Goal: Information Seeking & Learning: Learn about a topic

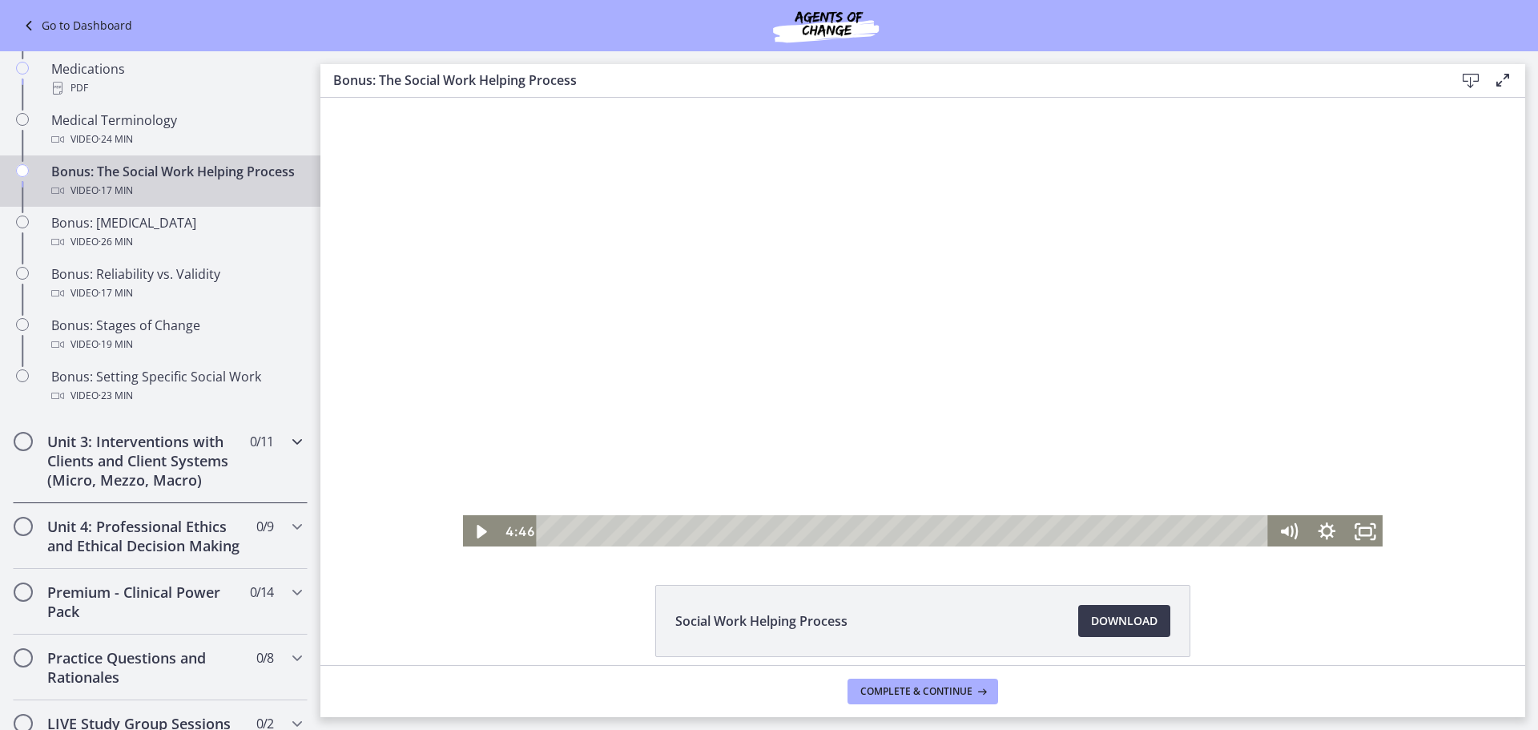
scroll to position [1202, 0]
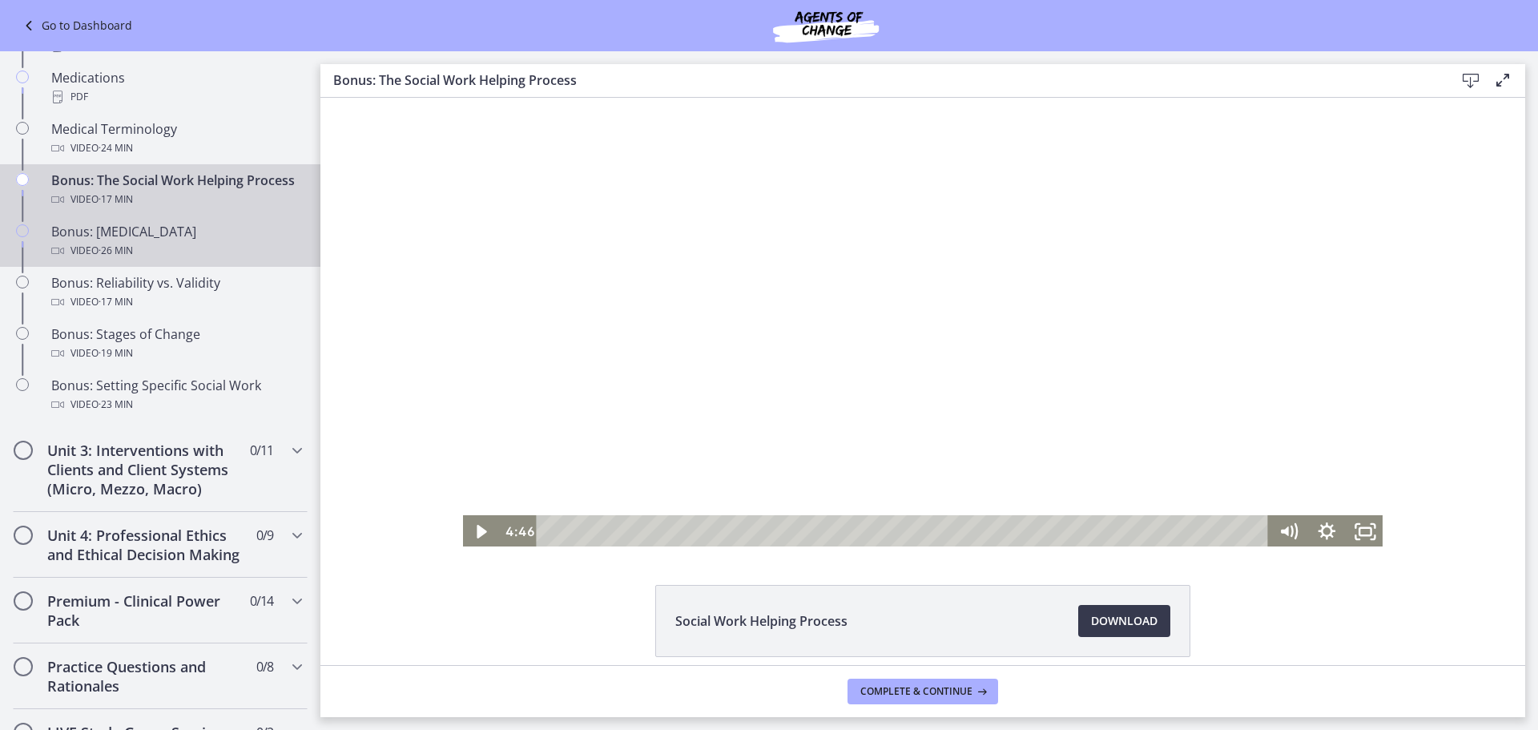
click at [119, 252] on div "Bonus: [MEDICAL_DATA] Video · 26 min" at bounding box center [176, 241] width 250 height 38
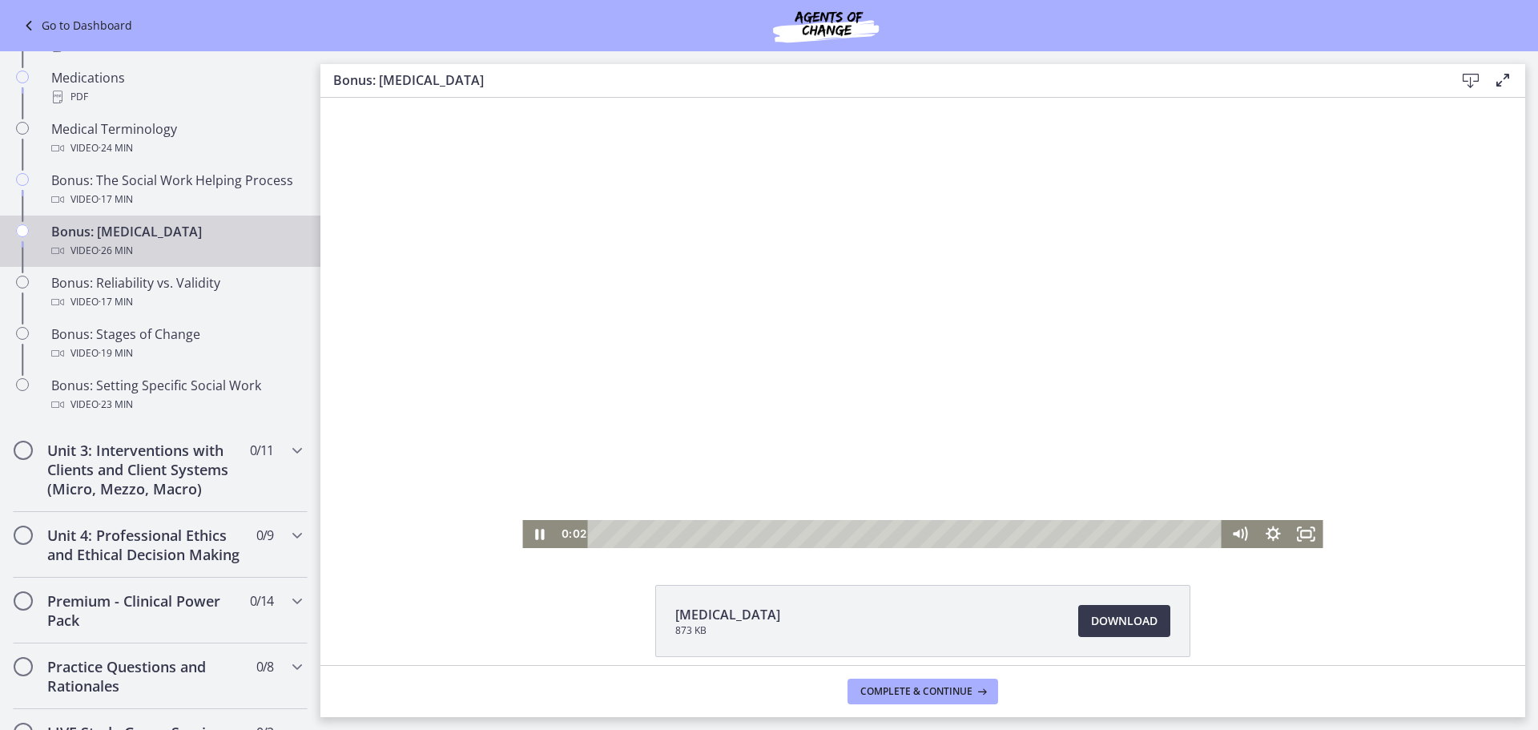
click at [938, 366] on div at bounding box center [922, 323] width 800 height 450
drag, startPoint x: 526, startPoint y: 534, endPoint x: 562, endPoint y: 514, distance: 41.9
click at [527, 533] on icon "Play Video" at bounding box center [541, 534] width 34 height 28
click at [1149, 271] on div at bounding box center [922, 323] width 800 height 450
click at [1018, 467] on div at bounding box center [922, 323] width 800 height 450
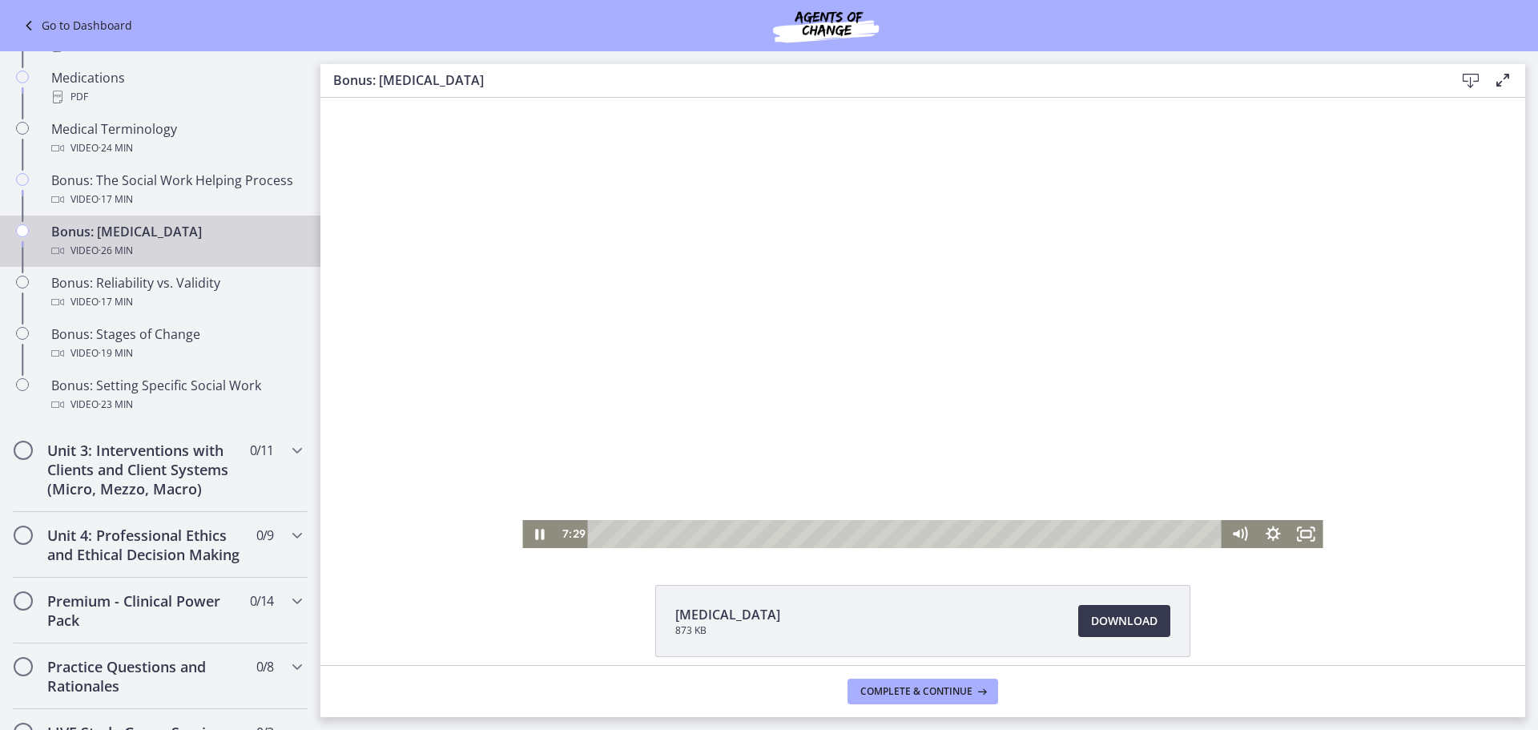
click at [797, 321] on div at bounding box center [922, 323] width 800 height 450
click at [537, 534] on icon "Play Video" at bounding box center [541, 534] width 9 height 12
click at [894, 323] on div at bounding box center [922, 323] width 800 height 450
click at [1021, 343] on div at bounding box center [922, 323] width 800 height 450
click at [882, 305] on div at bounding box center [922, 323] width 800 height 450
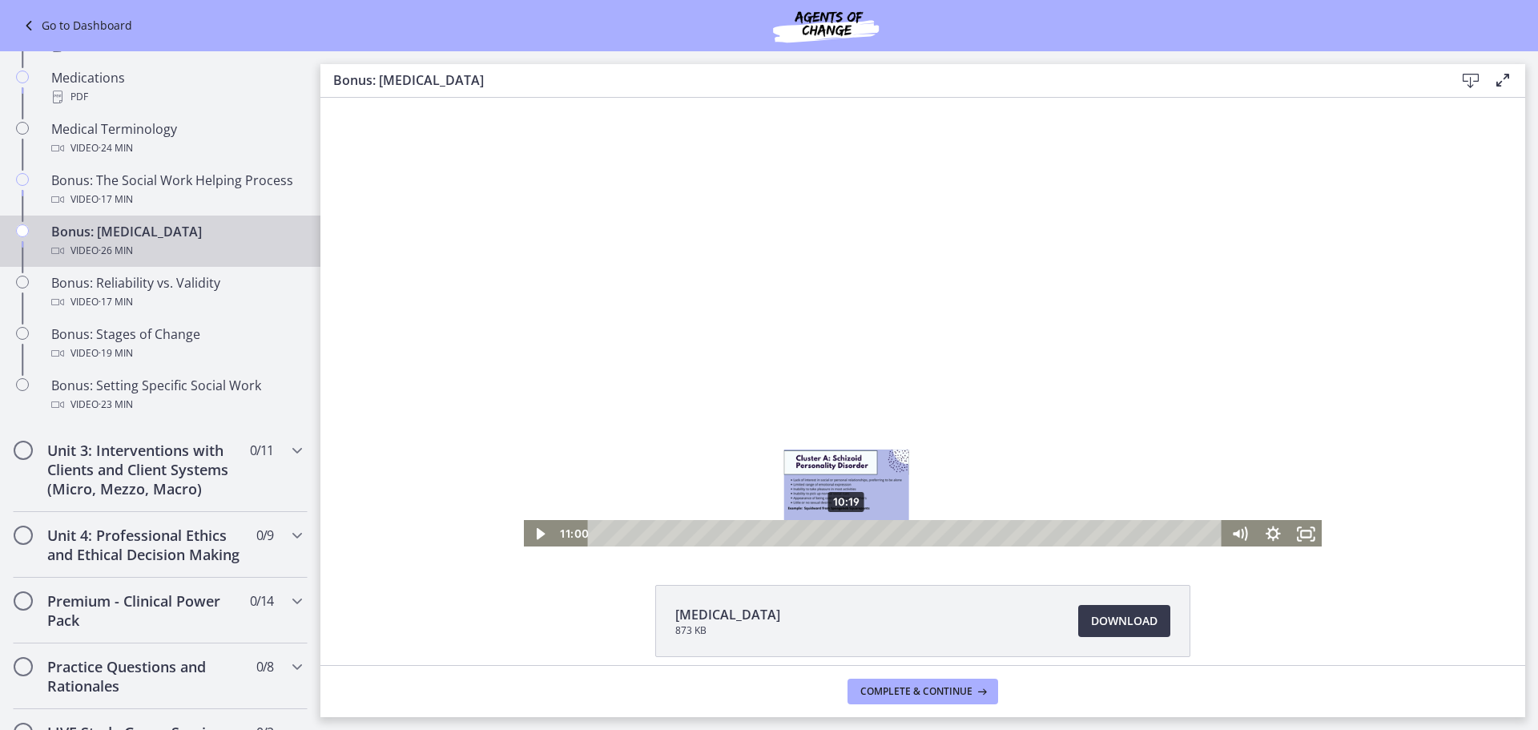
click at [841, 534] on div "10:19" at bounding box center [908, 534] width 615 height 28
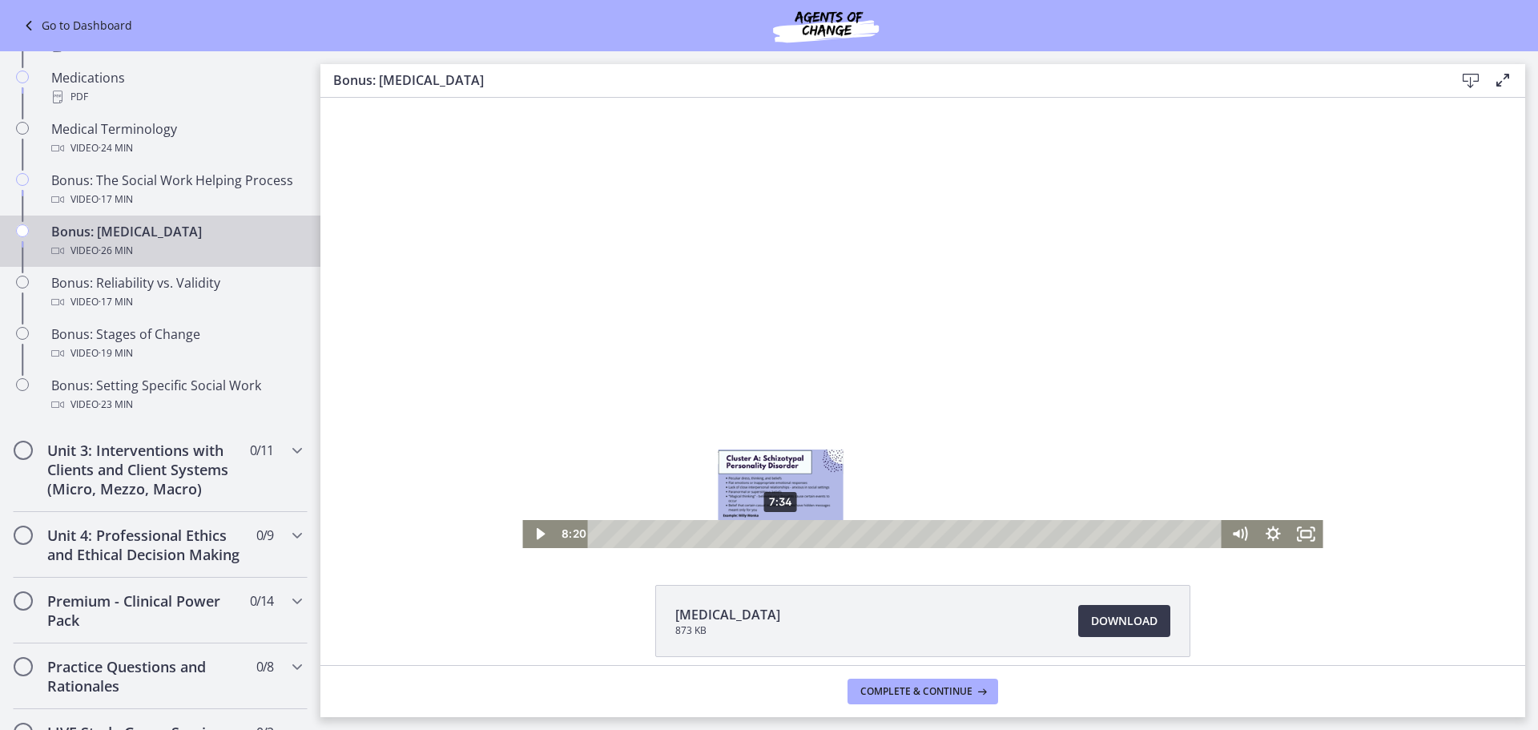
click at [776, 532] on div "7:34" at bounding box center [908, 534] width 615 height 28
click at [759, 530] on div "6:52" at bounding box center [908, 534] width 615 height 28
click at [735, 532] on div "5:54" at bounding box center [908, 534] width 615 height 28
click at [719, 535] on div "5:13" at bounding box center [908, 534] width 615 height 28
click at [704, 537] on div "4:35" at bounding box center [908, 534] width 615 height 28
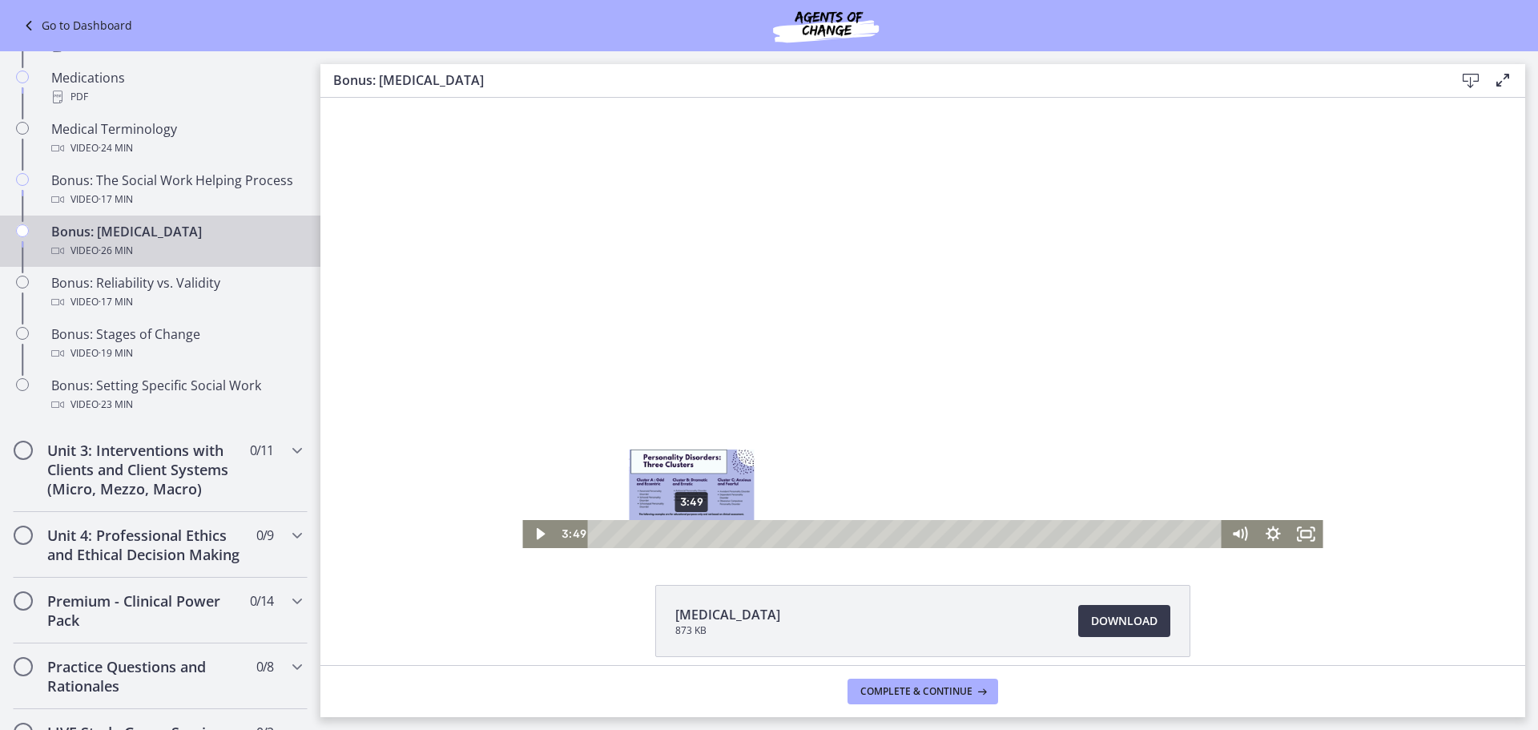
click at [686, 536] on div "3:49" at bounding box center [908, 534] width 615 height 28
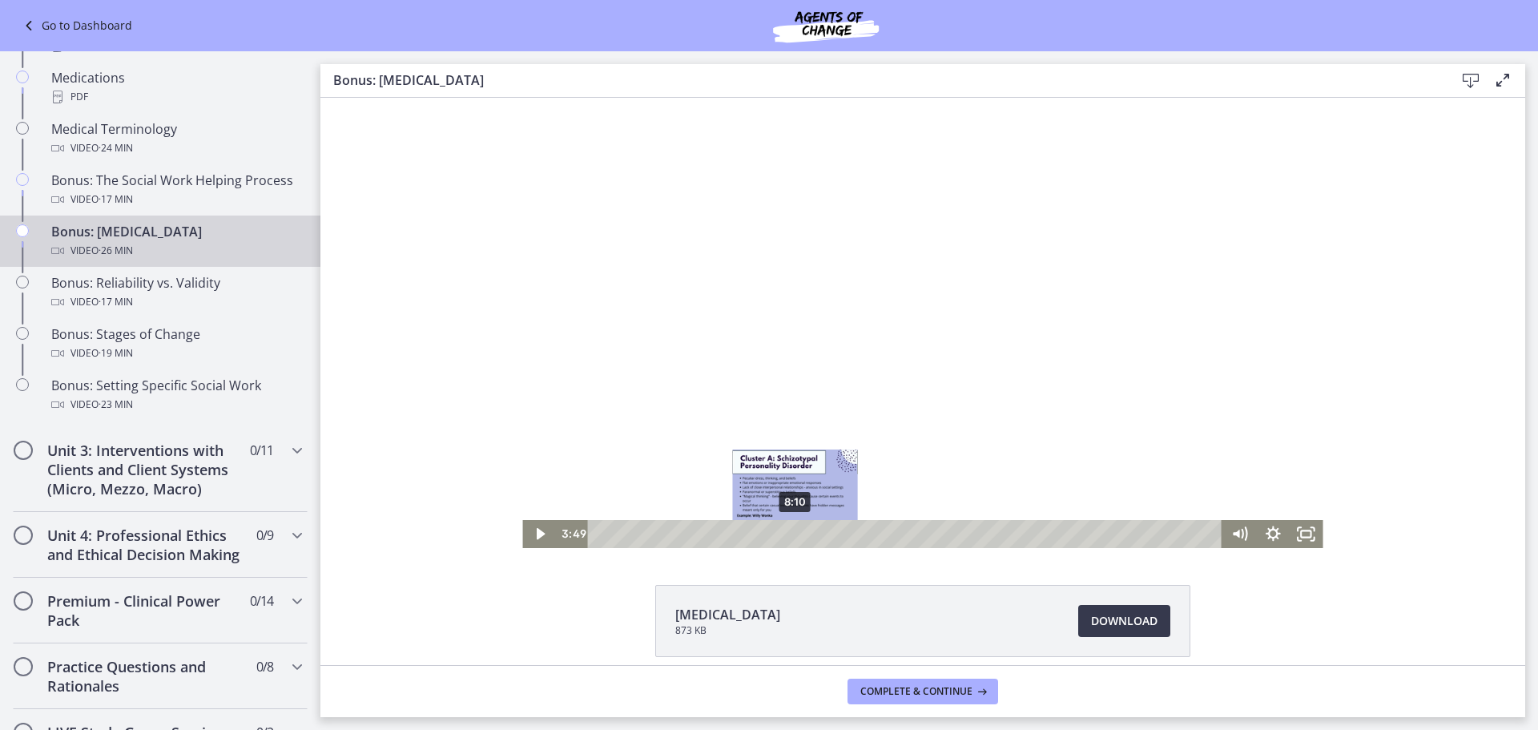
click at [790, 534] on div "8:10" at bounding box center [908, 534] width 615 height 28
click at [807, 534] on div "8:52" at bounding box center [908, 534] width 615 height 28
click at [817, 534] on div "9:19" at bounding box center [908, 534] width 615 height 28
click at [826, 534] on div "9:41" at bounding box center [908, 534] width 615 height 28
click at [836, 530] on div "10:07" at bounding box center [908, 534] width 615 height 28
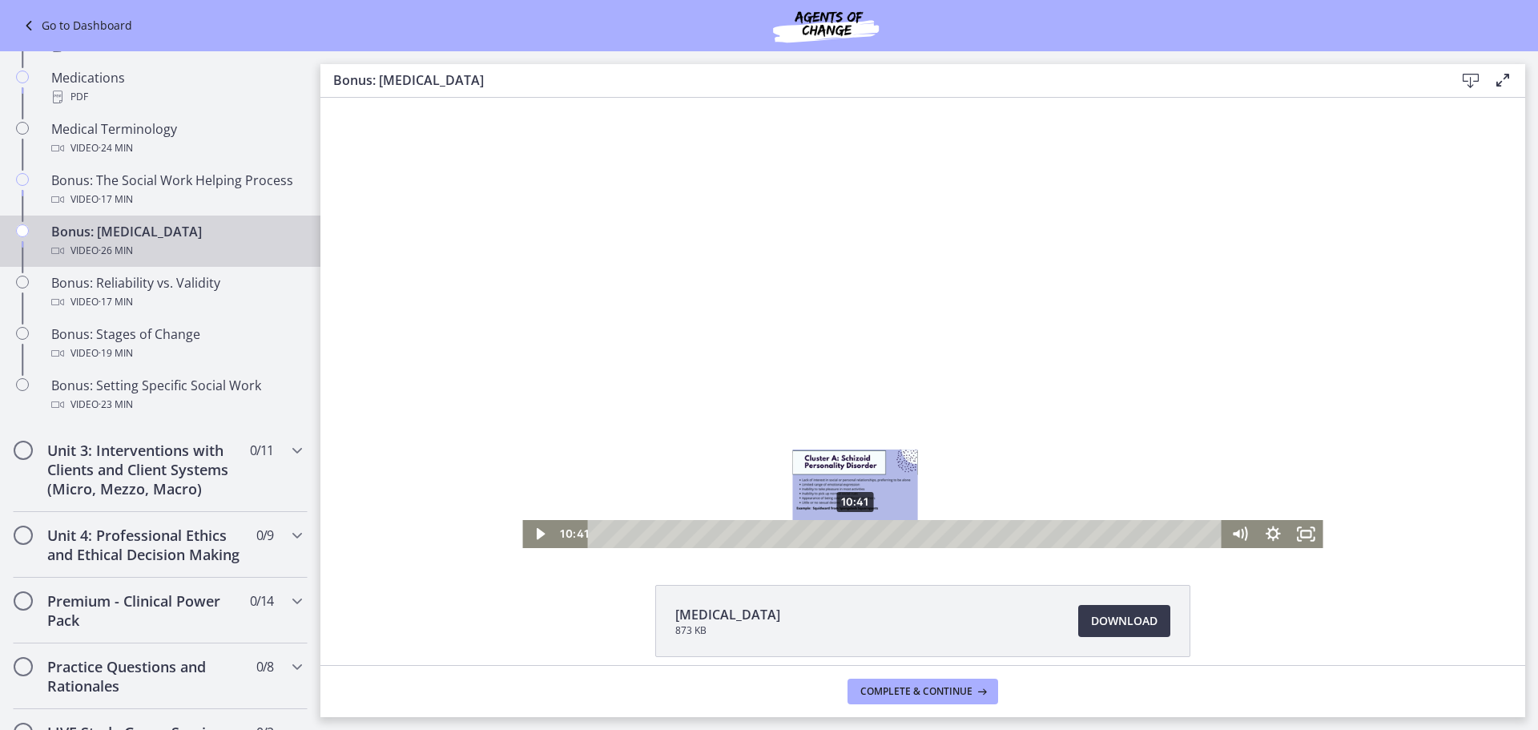
click at [850, 532] on div "10:41" at bounding box center [908, 534] width 615 height 28
click at [864, 533] on div "11:17" at bounding box center [908, 534] width 615 height 28
click at [904, 408] on div at bounding box center [922, 323] width 800 height 450
click at [864, 534] on div "Playbar" at bounding box center [869, 535] width 10 height 10
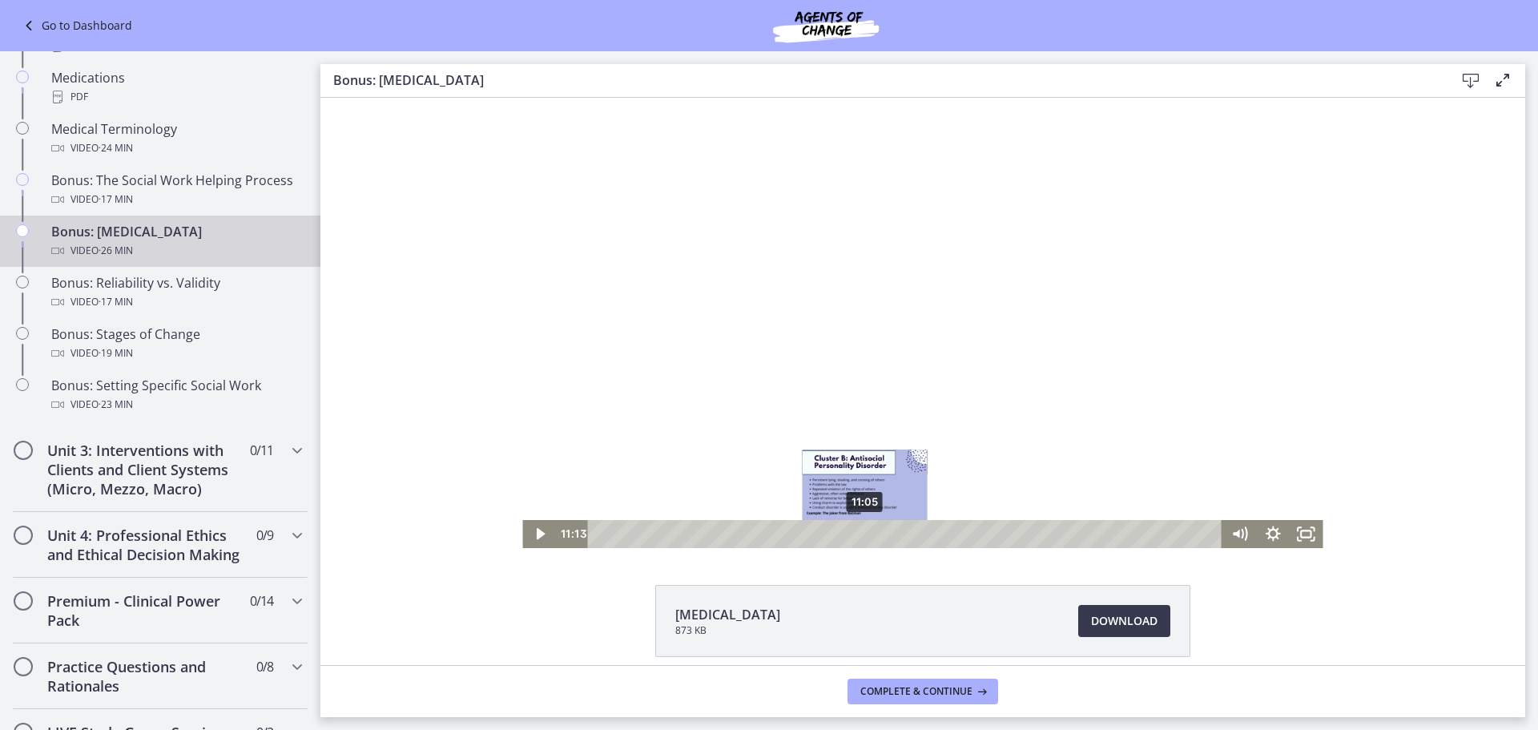
click at [864, 534] on div "Playbar" at bounding box center [869, 535] width 10 height 10
